Goal: Task Accomplishment & Management: Use online tool/utility

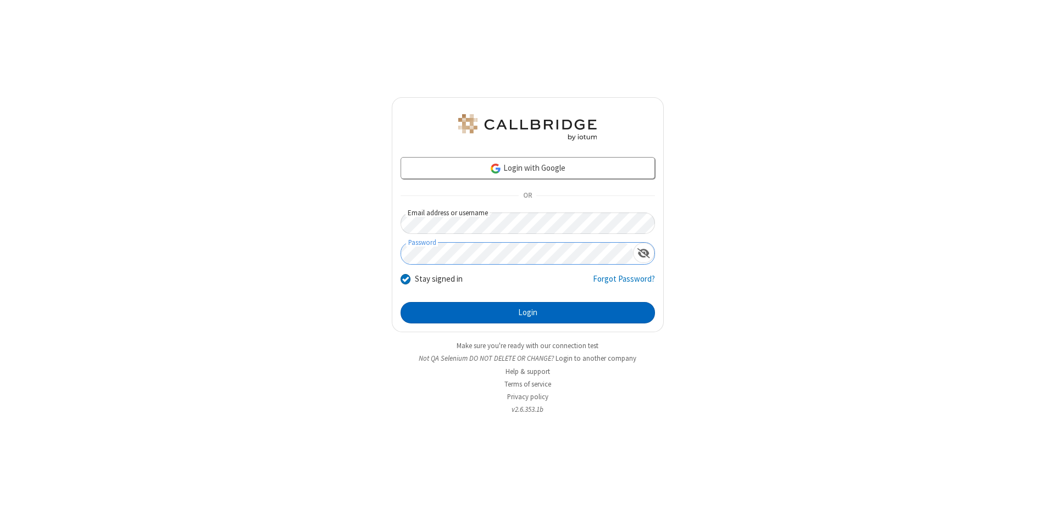
click at [528, 313] on button "Login" at bounding box center [528, 313] width 254 height 22
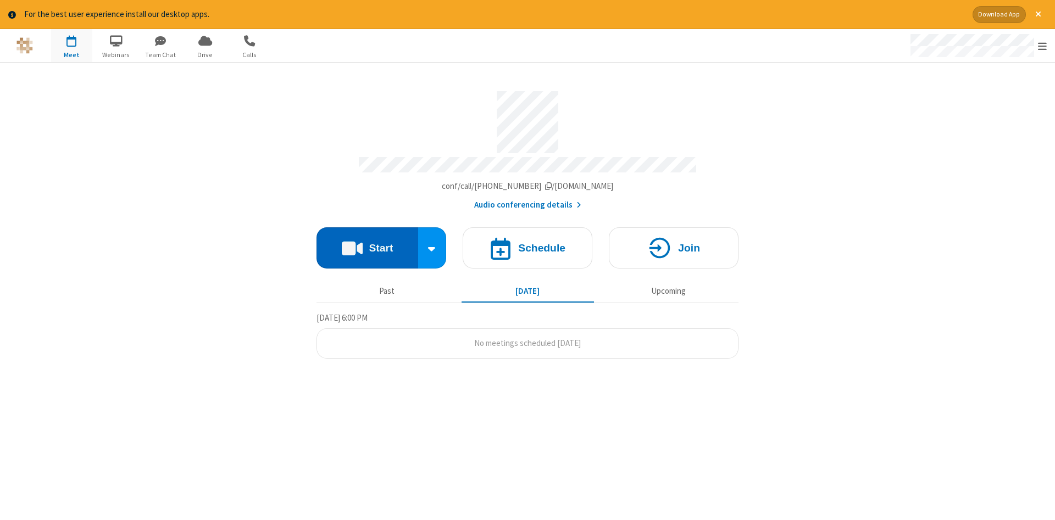
click at [367, 244] on button "Start" at bounding box center [368, 248] width 102 height 41
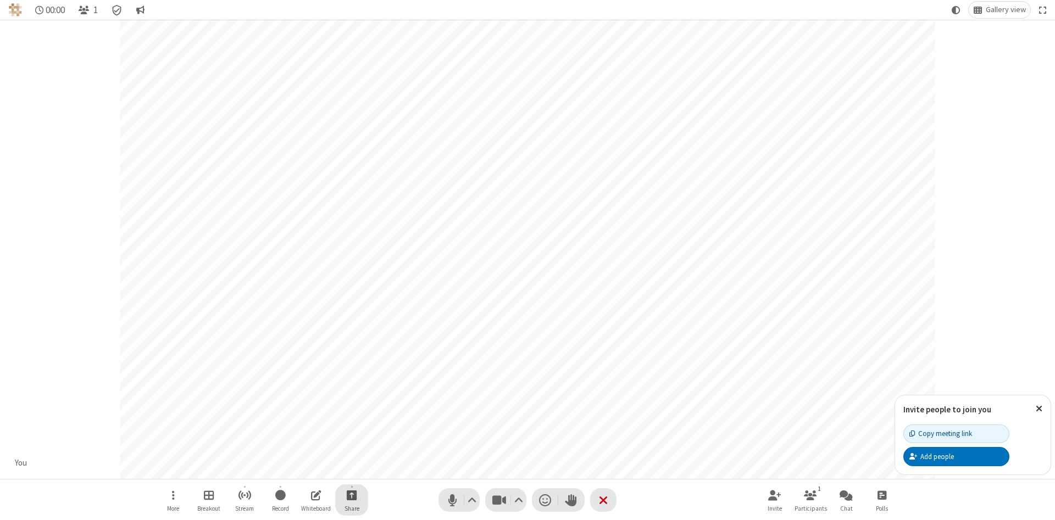
click at [351, 495] on span "Start sharing" at bounding box center [352, 496] width 10 height 14
click at [307, 469] on span "Share my screen" at bounding box center [307, 469] width 13 height 9
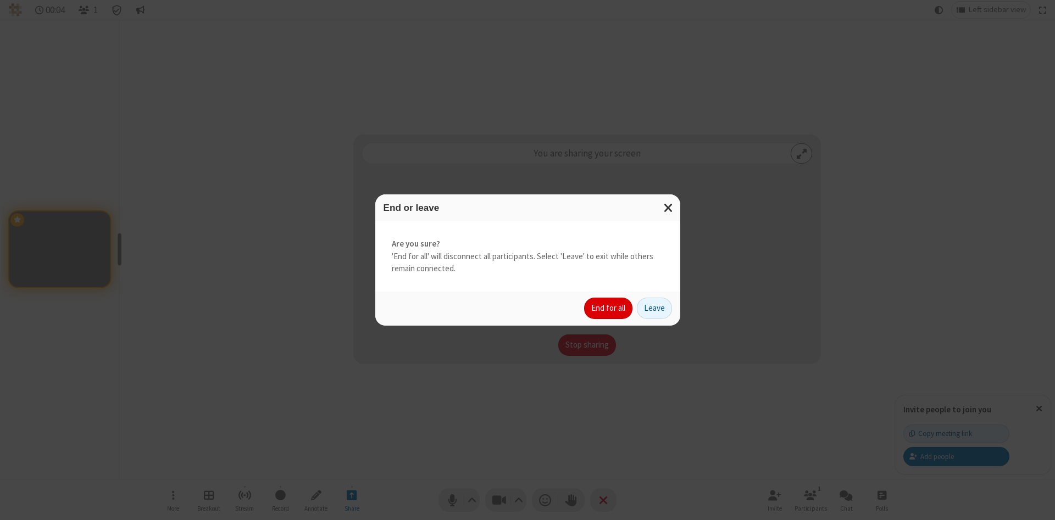
click at [609, 308] on button "End for all" at bounding box center [608, 309] width 48 height 22
